Goal: Information Seeking & Learning: Learn about a topic

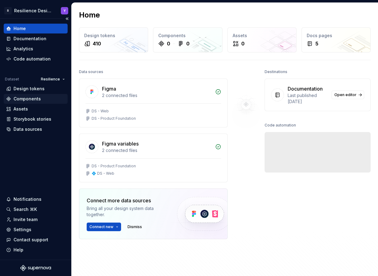
click at [33, 98] on div "Components" at bounding box center [27, 99] width 27 height 6
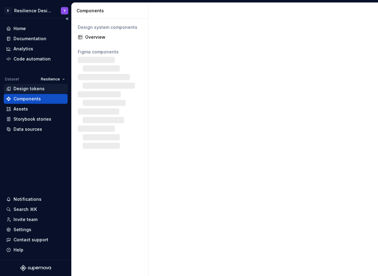
click at [38, 88] on div "Design tokens" at bounding box center [29, 89] width 31 height 6
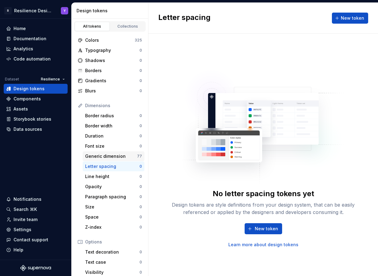
click at [115, 157] on div "Generic dimension" at bounding box center [111, 156] width 52 height 6
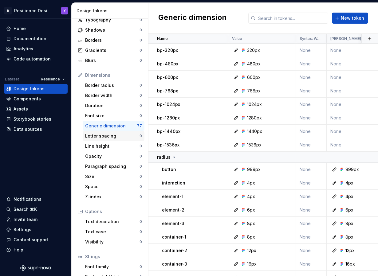
scroll to position [24, 0]
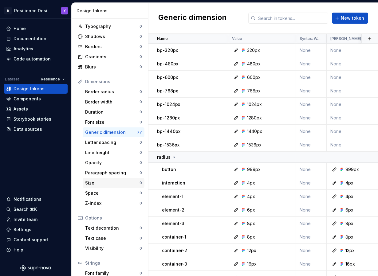
click at [103, 187] on div "Size 0" at bounding box center [114, 183] width 62 height 10
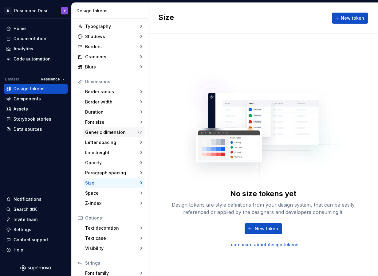
click at [102, 131] on div "Generic dimension" at bounding box center [111, 132] width 52 height 6
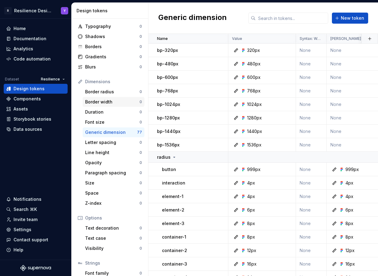
click at [113, 103] on div "Border width" at bounding box center [112, 102] width 54 height 6
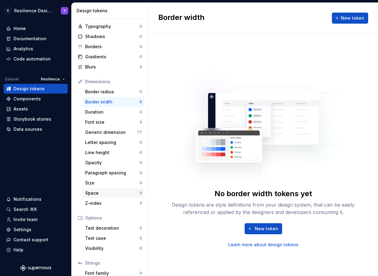
click at [99, 191] on div "Space" at bounding box center [112, 193] width 54 height 6
